Goal: Transaction & Acquisition: Purchase product/service

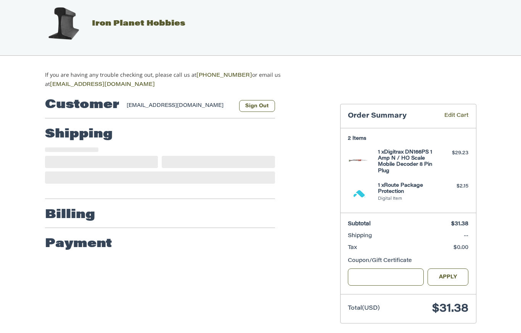
scroll to position [11, 0]
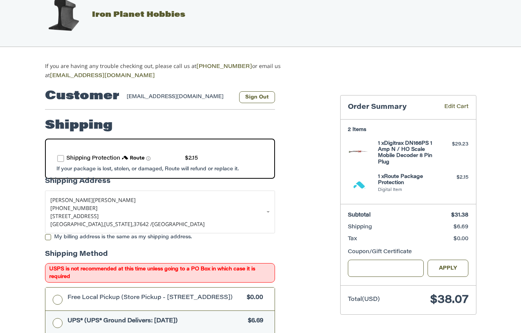
click at [59, 158] on label "route shipping protection selector element" at bounding box center [60, 158] width 7 height 7
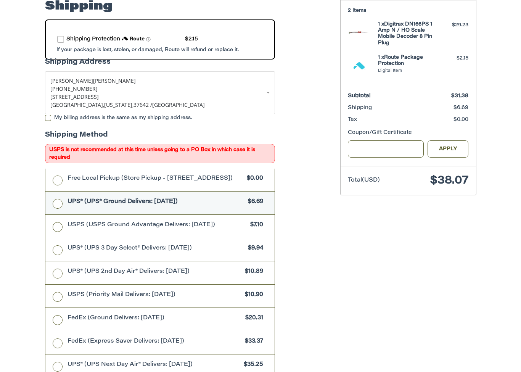
scroll to position [143, 0]
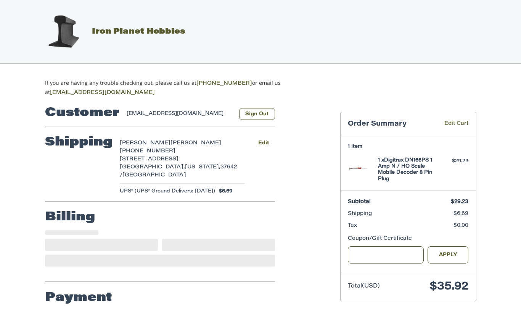
select select "**"
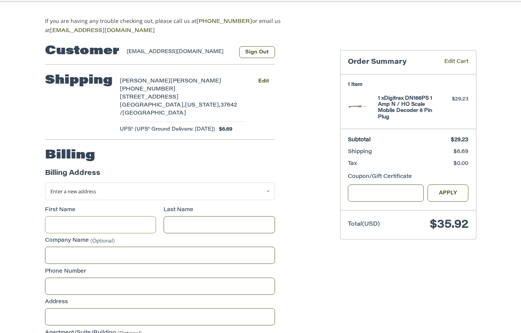
scroll to position [61, 0]
click at [269, 193] on link "Enter a new address" at bounding box center [160, 192] width 230 height 18
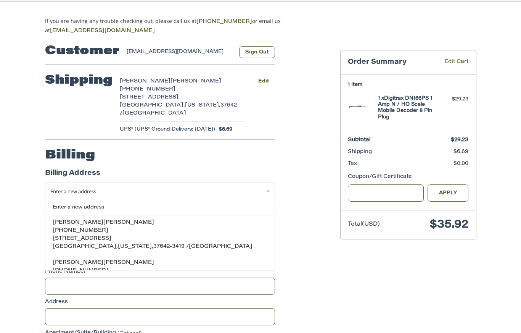
scroll to position [62, 0]
click at [85, 231] on span "[PHONE_NUMBER]" at bounding box center [81, 230] width 56 height 5
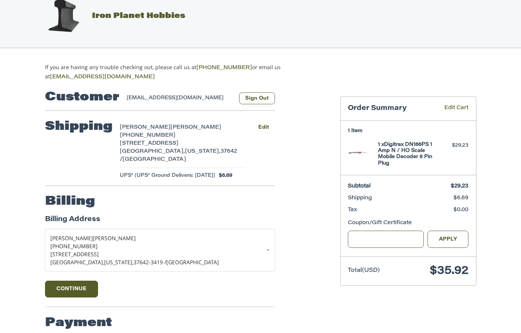
scroll to position [25, 0]
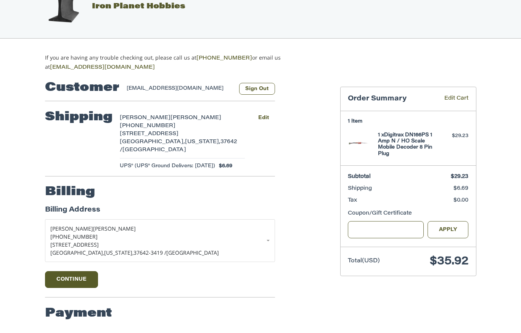
click at [87, 275] on button "Continue" at bounding box center [71, 279] width 53 height 17
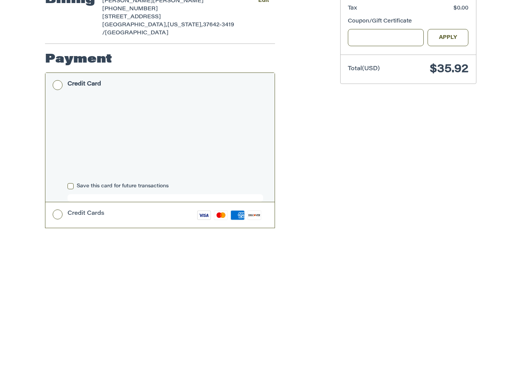
scroll to position [196, 0]
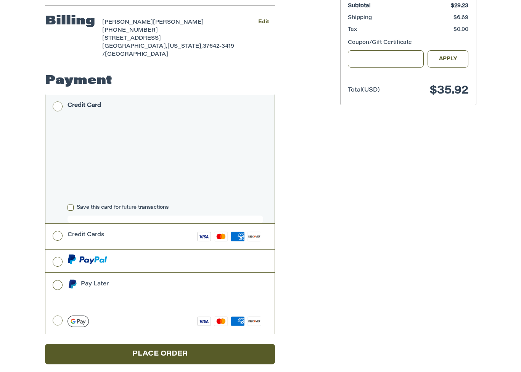
click at [188, 332] on button "Place Order" at bounding box center [160, 354] width 230 height 21
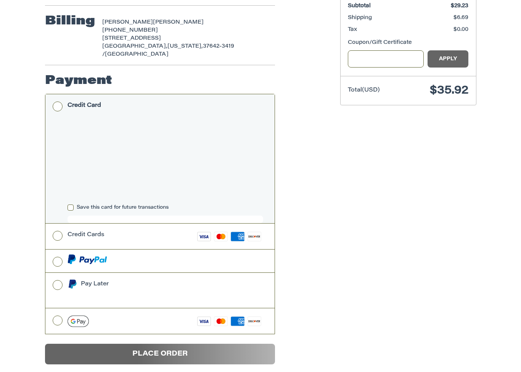
scroll to position [188, 0]
